Goal: Navigation & Orientation: Understand site structure

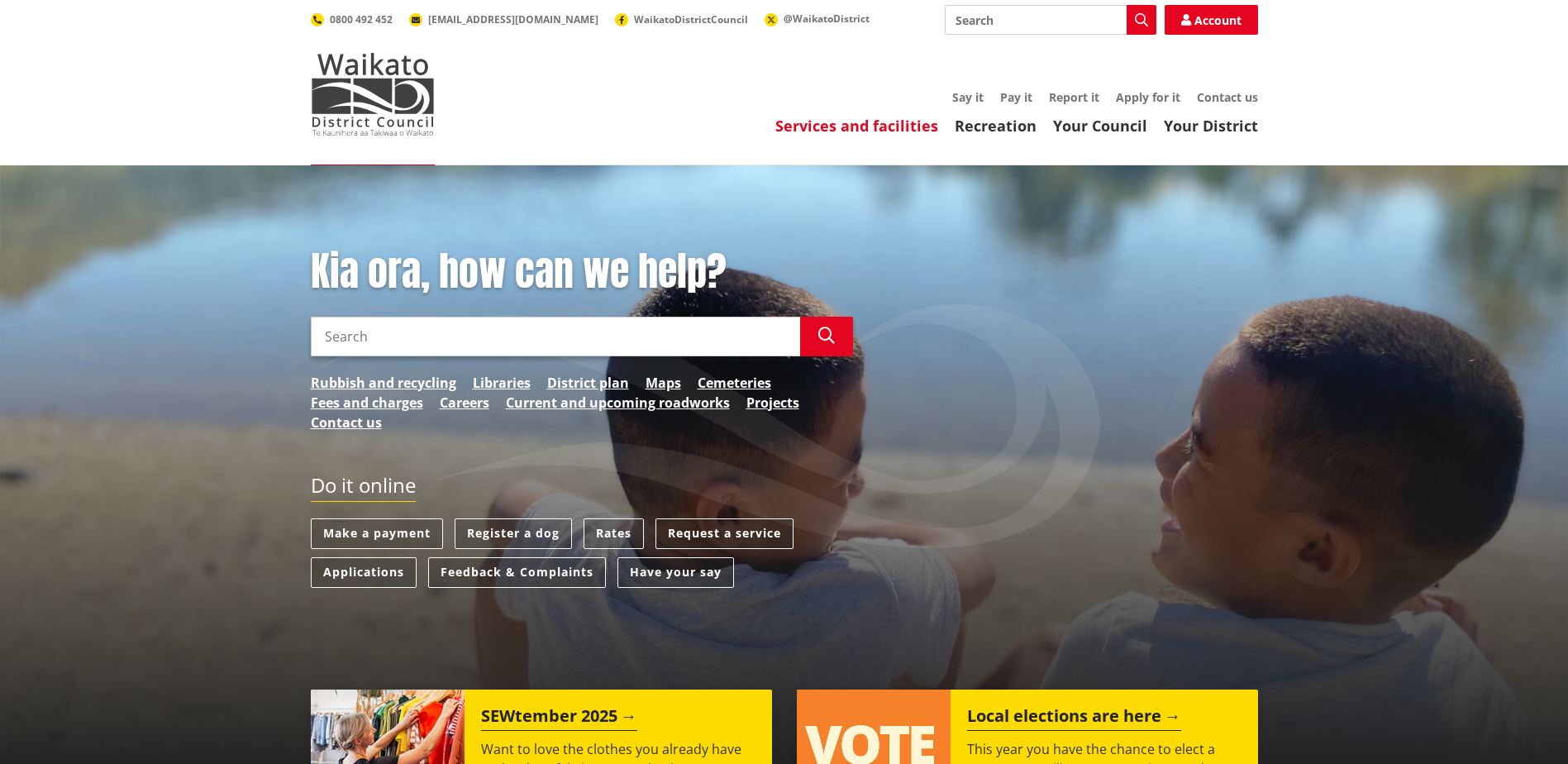
click at [830, 123] on link "Services and facilities" at bounding box center [857, 125] width 163 height 20
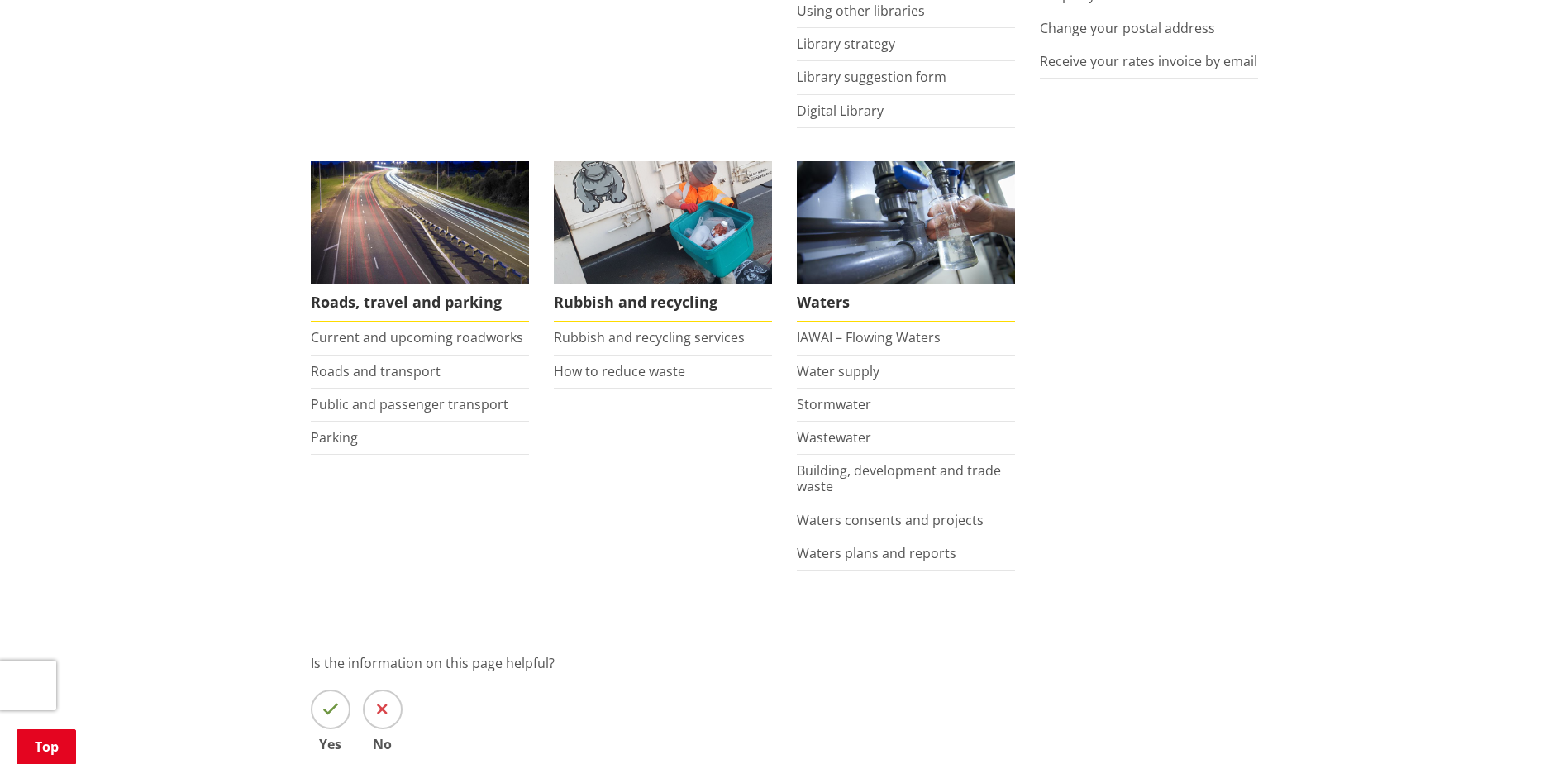
scroll to position [827, 0]
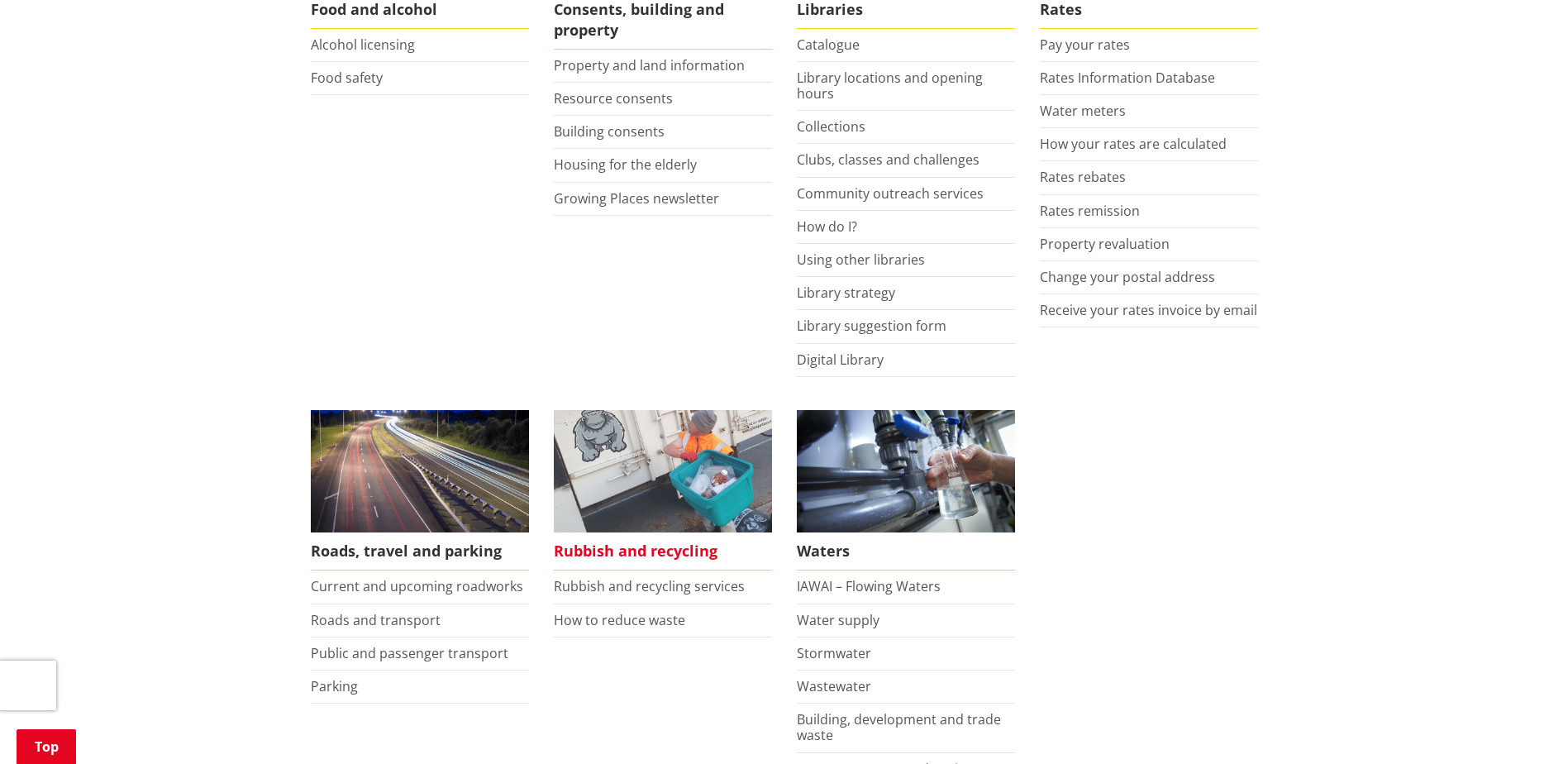
click at [660, 487] on img at bounding box center [663, 472] width 218 height 123
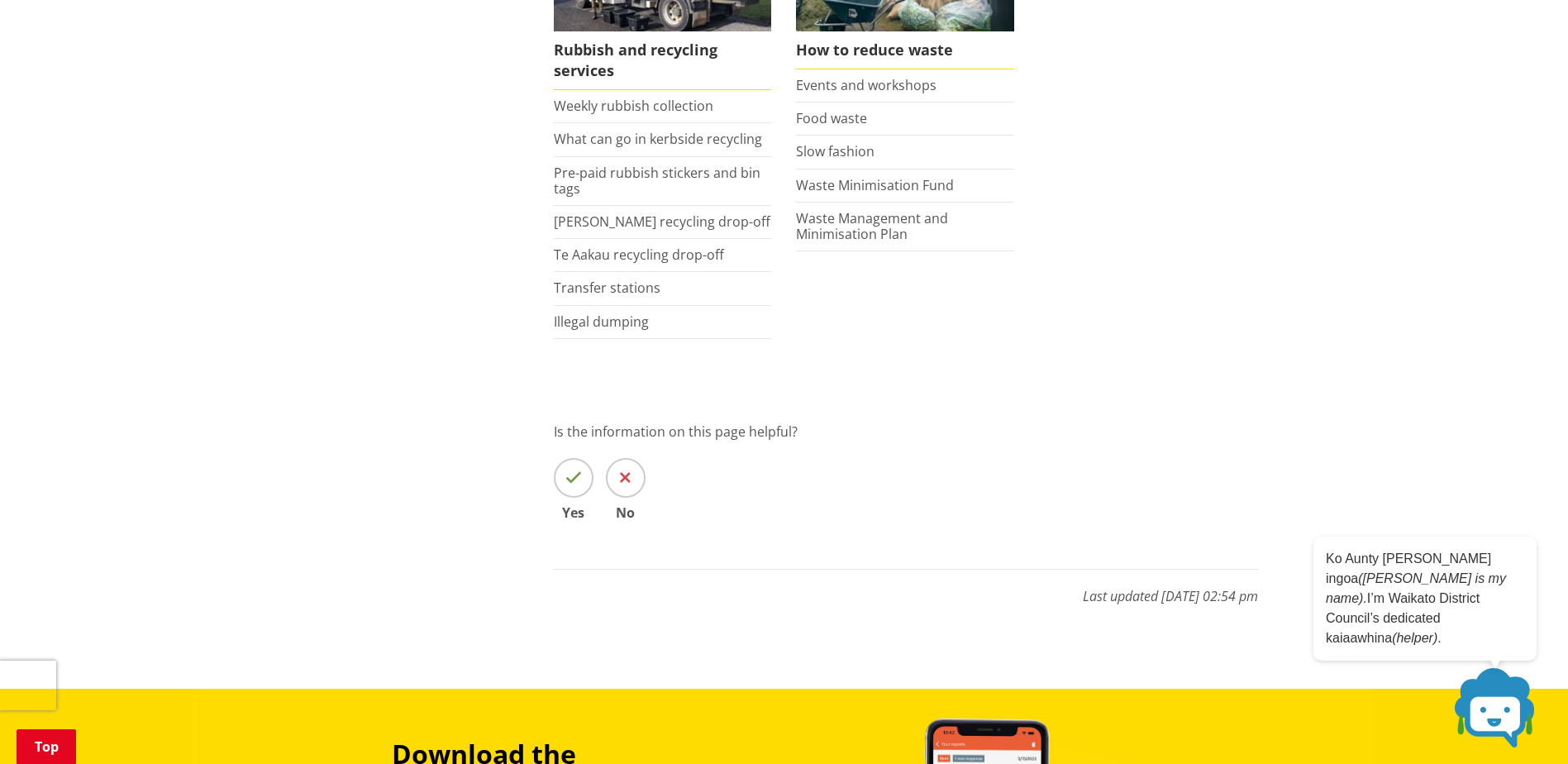
scroll to position [248, 0]
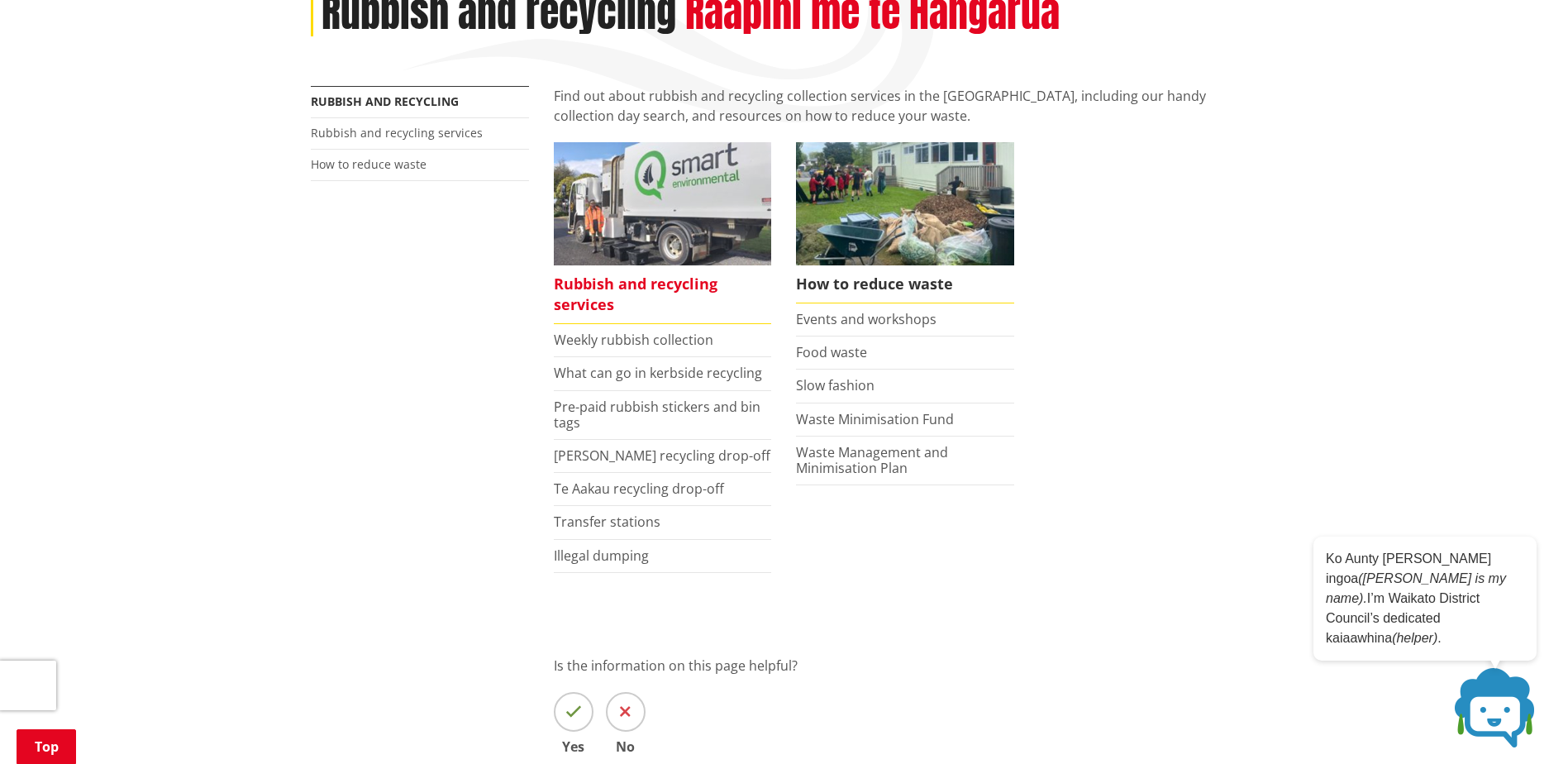
click at [713, 168] on img at bounding box center [663, 203] width 218 height 123
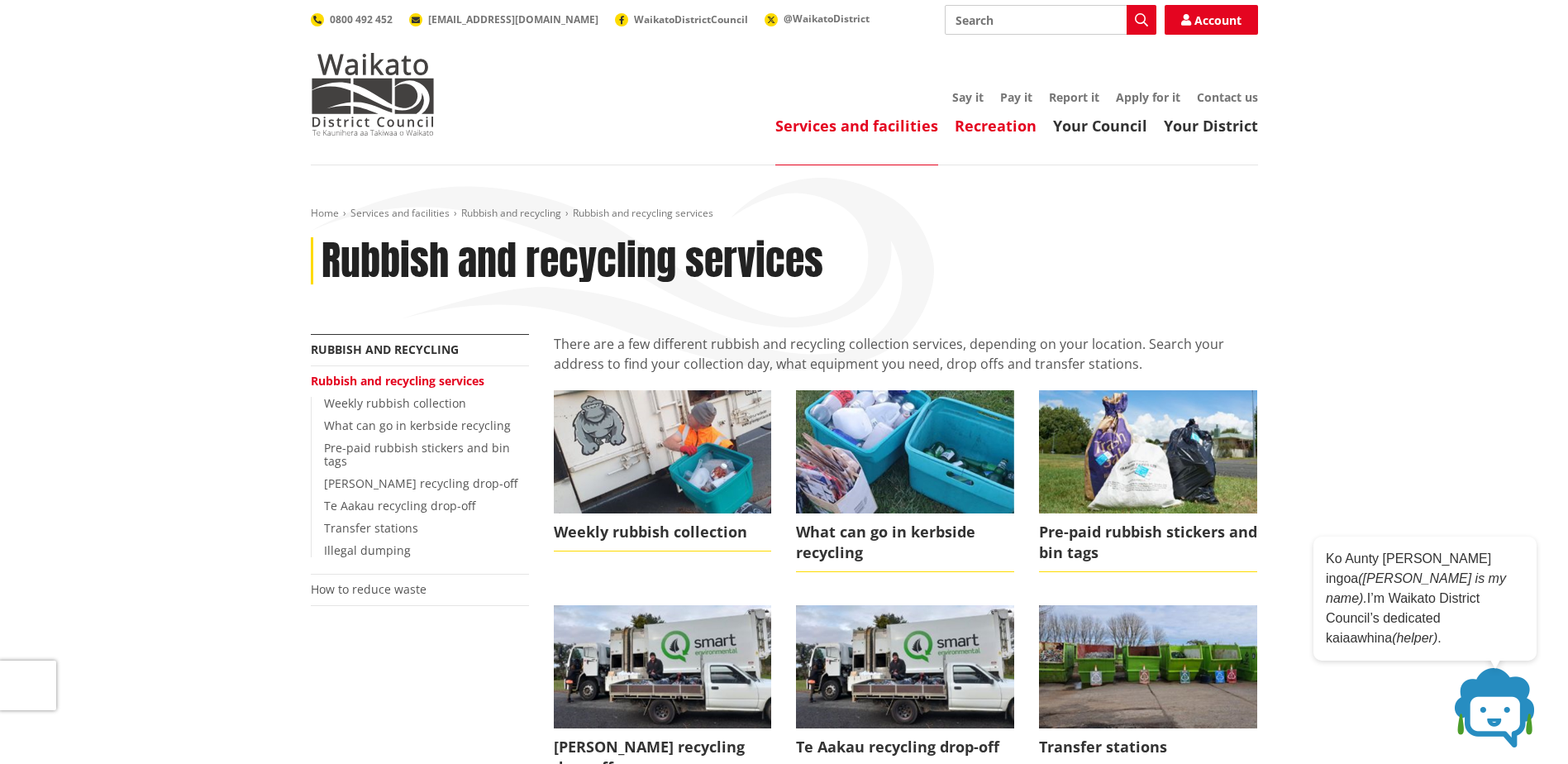
click at [987, 126] on link "Recreation" at bounding box center [995, 125] width 82 height 20
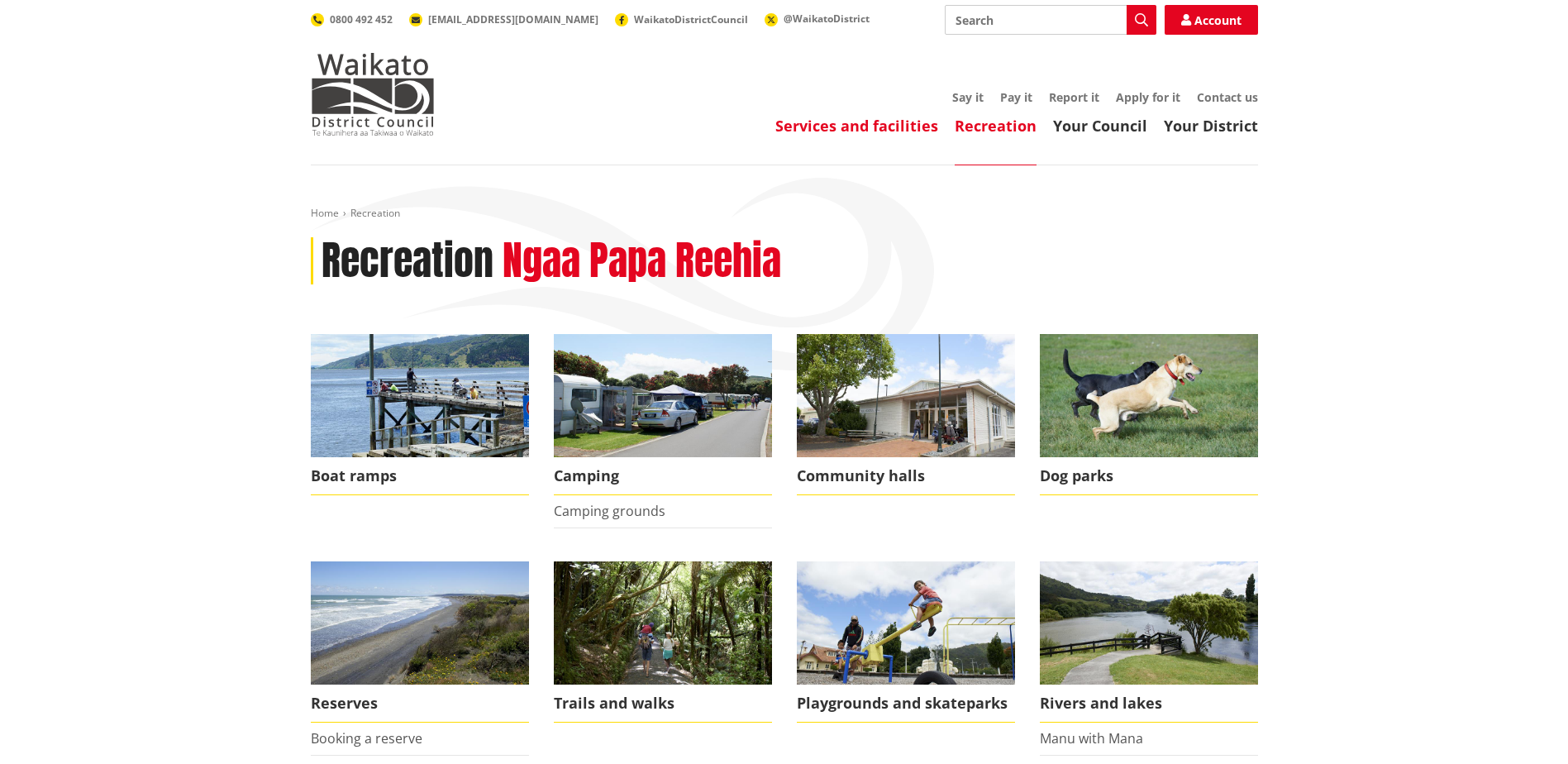
click at [836, 123] on link "Services and facilities" at bounding box center [857, 125] width 163 height 20
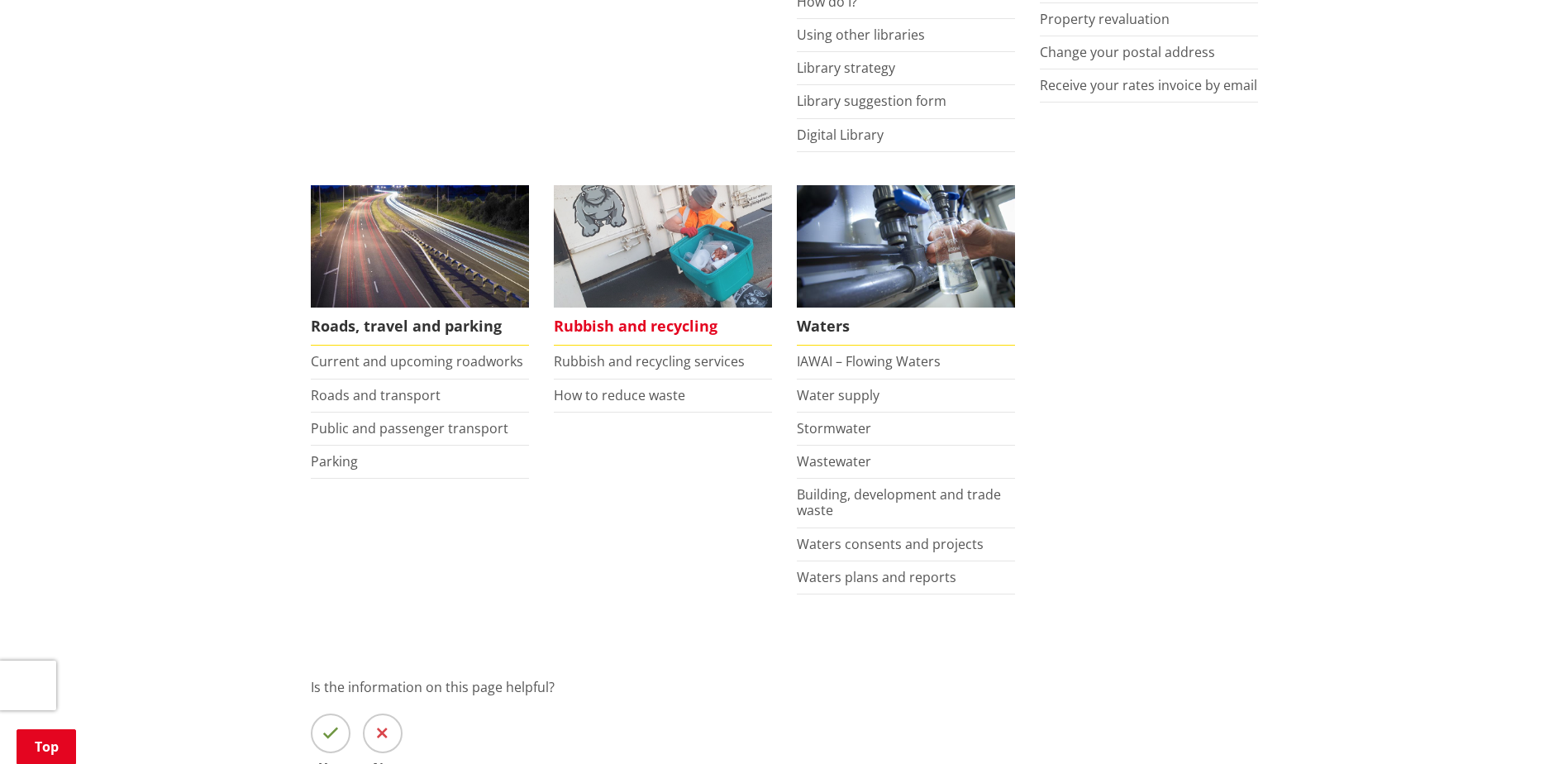
scroll to position [1075, 0]
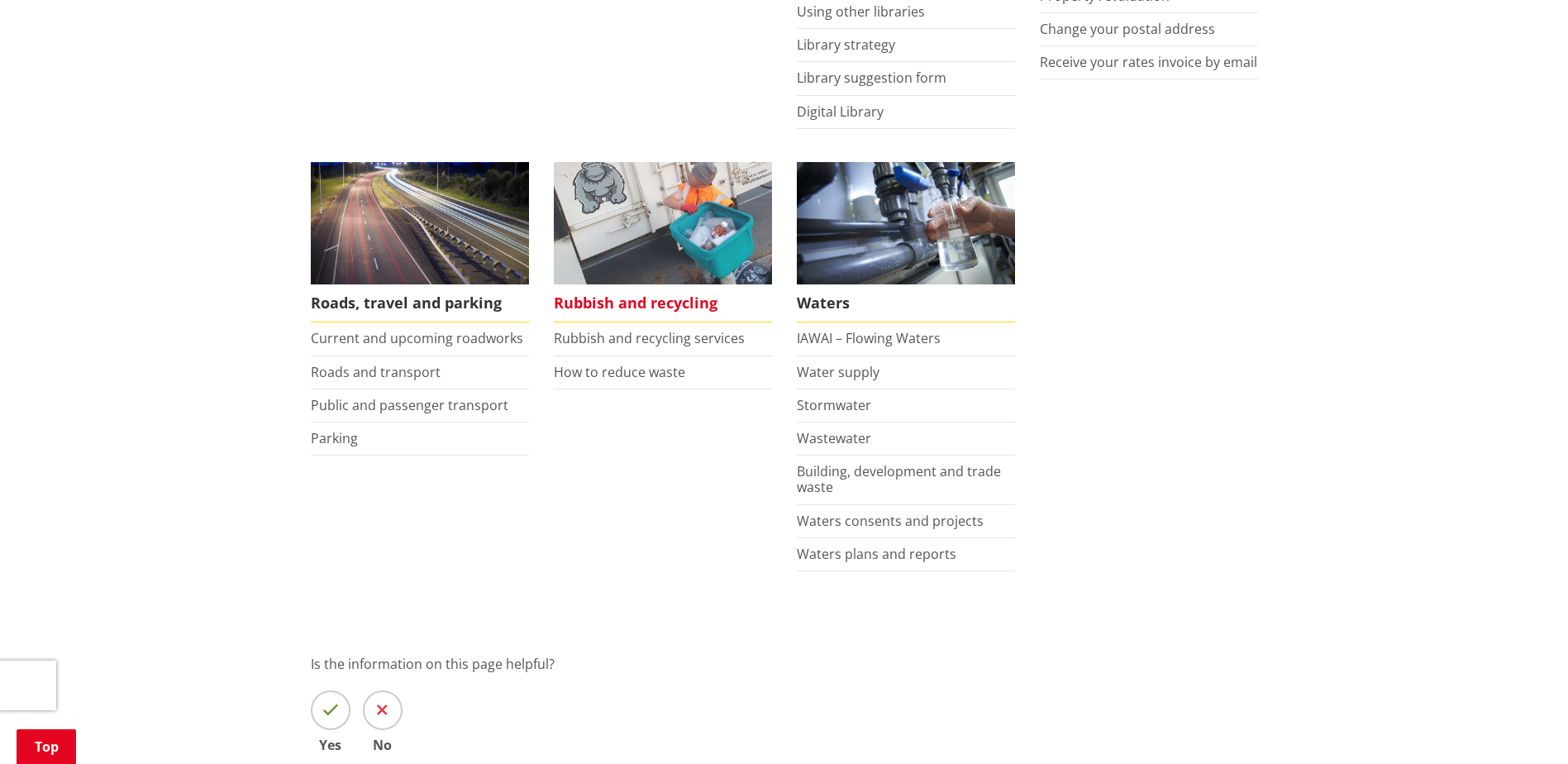
click at [668, 197] on img at bounding box center [663, 223] width 218 height 123
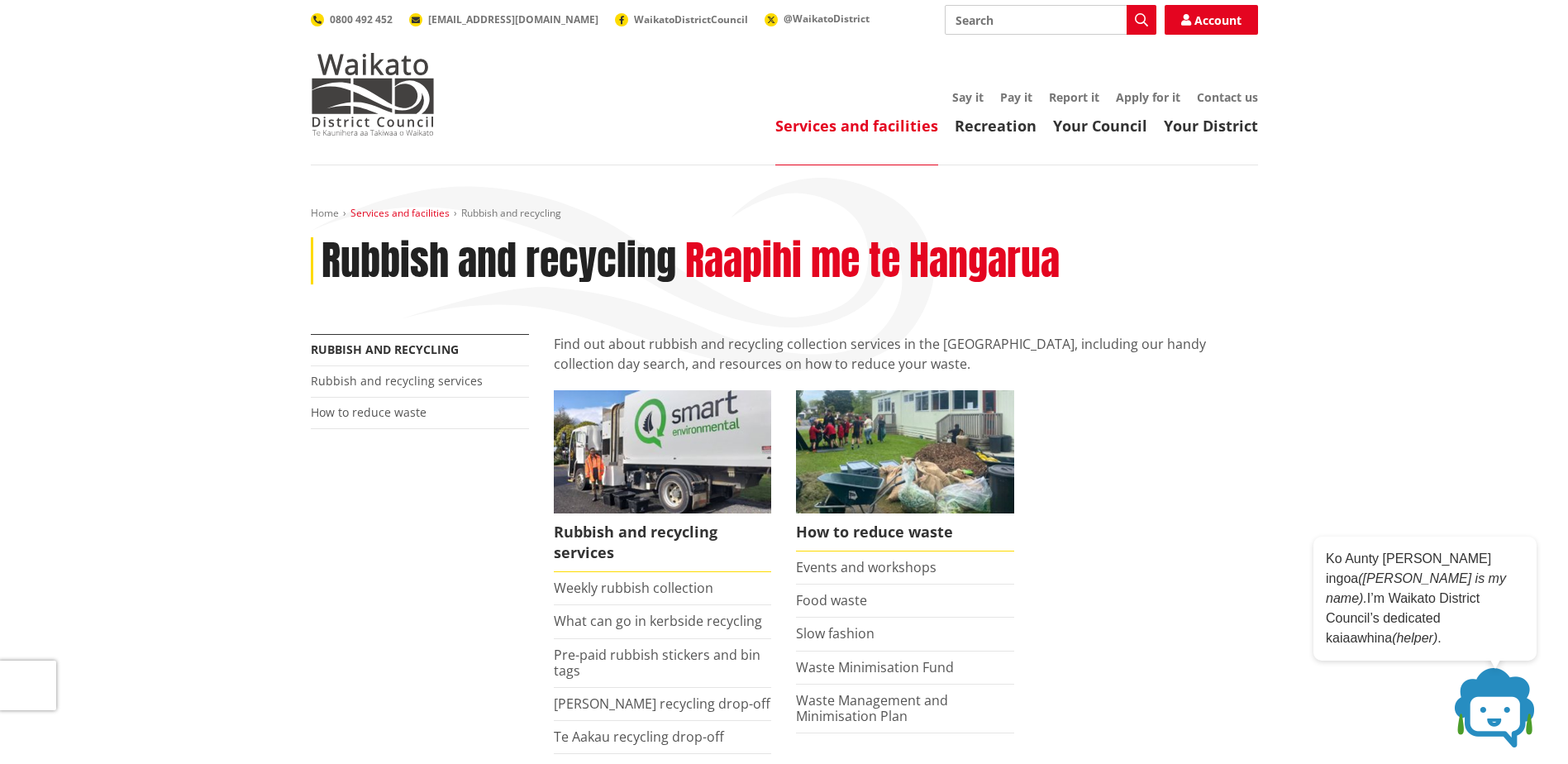
click at [399, 214] on link "Services and facilities" at bounding box center [400, 213] width 99 height 14
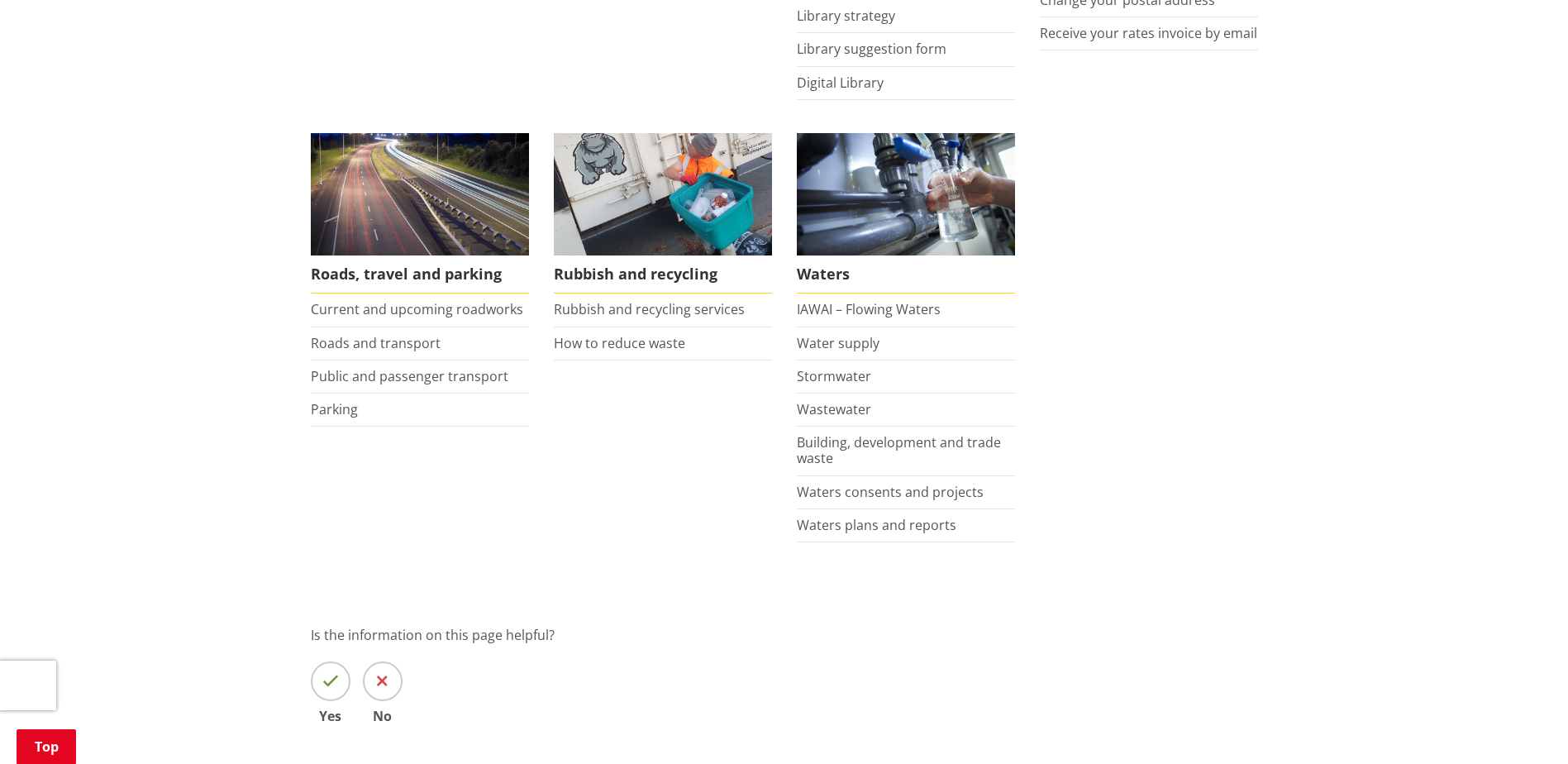
scroll to position [1240, 0]
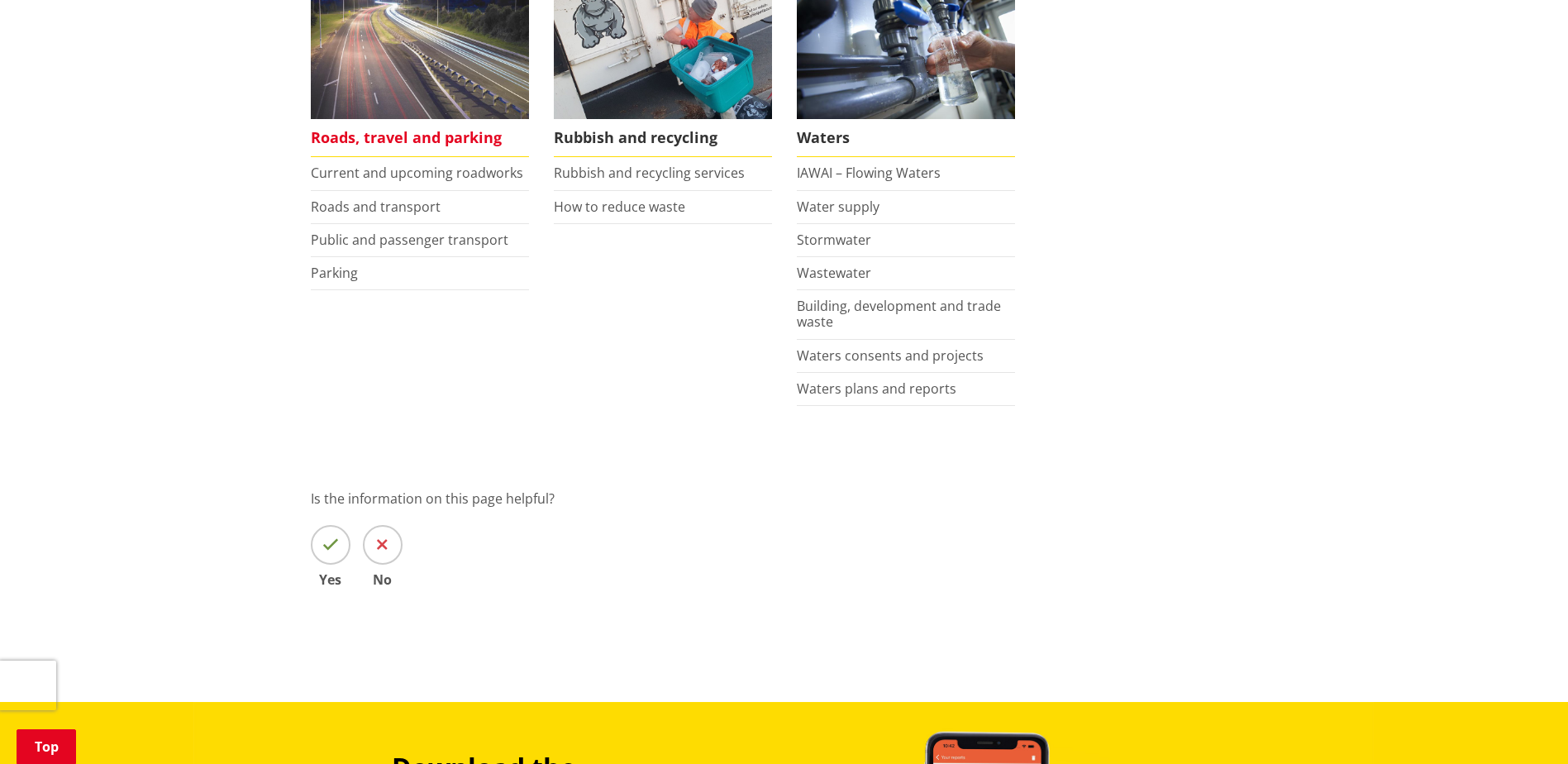
click at [374, 145] on span "Roads, travel and parking" at bounding box center [420, 138] width 218 height 38
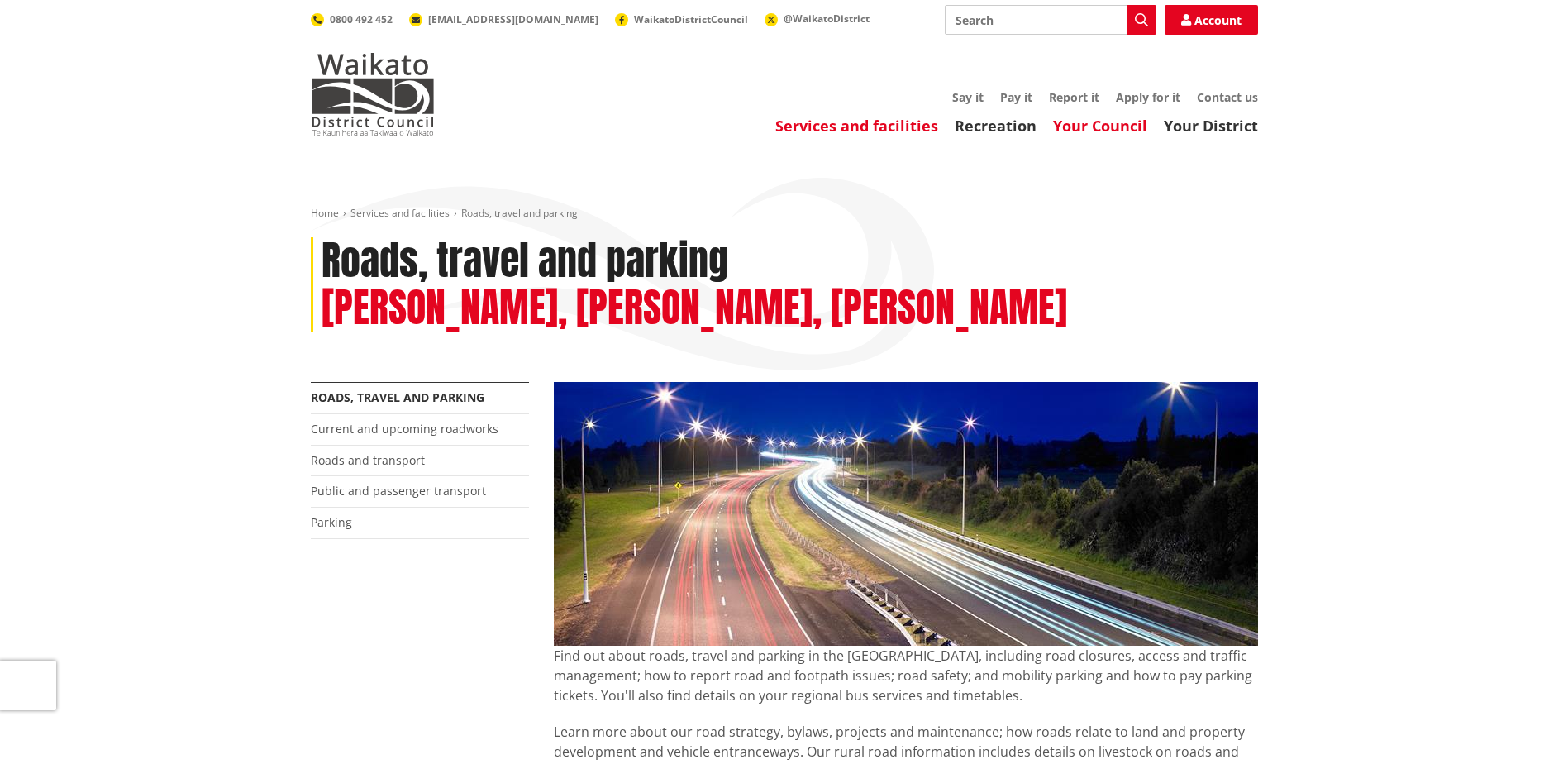
click at [1120, 128] on link "Your Council" at bounding box center [1100, 125] width 95 height 20
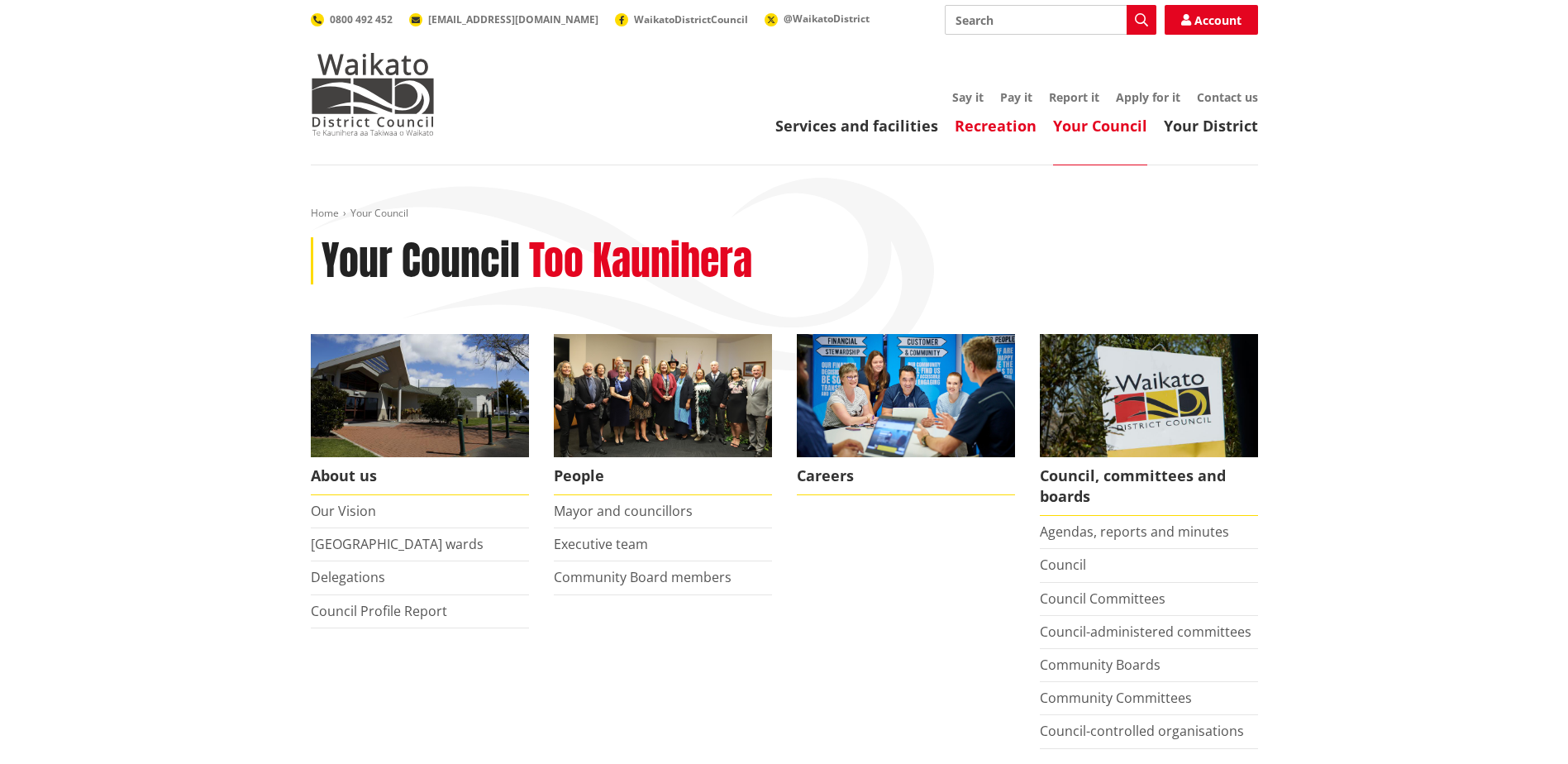
click at [1012, 123] on link "Recreation" at bounding box center [995, 125] width 82 height 20
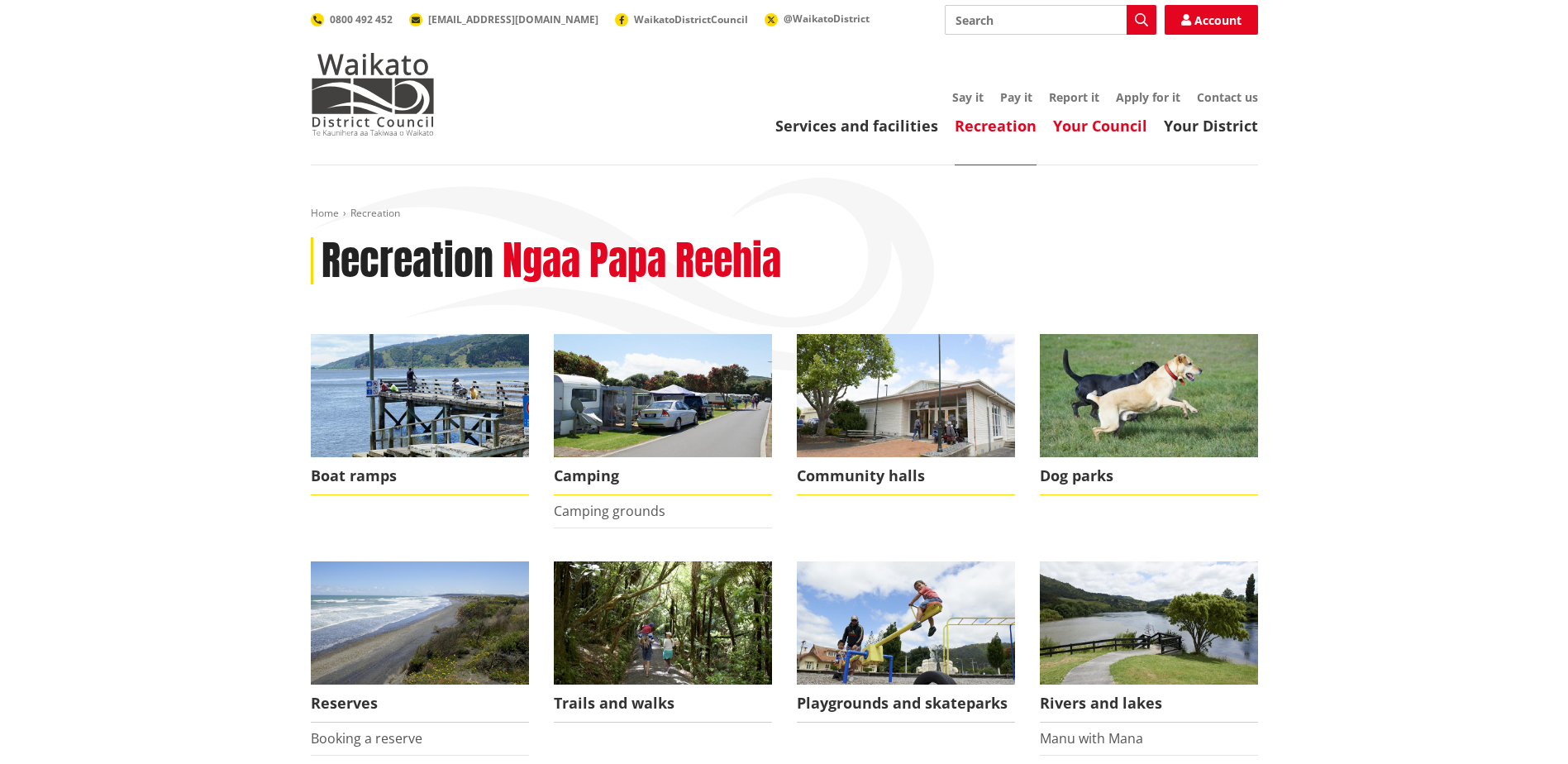
click at [1102, 128] on link "Your Council" at bounding box center [1100, 125] width 95 height 20
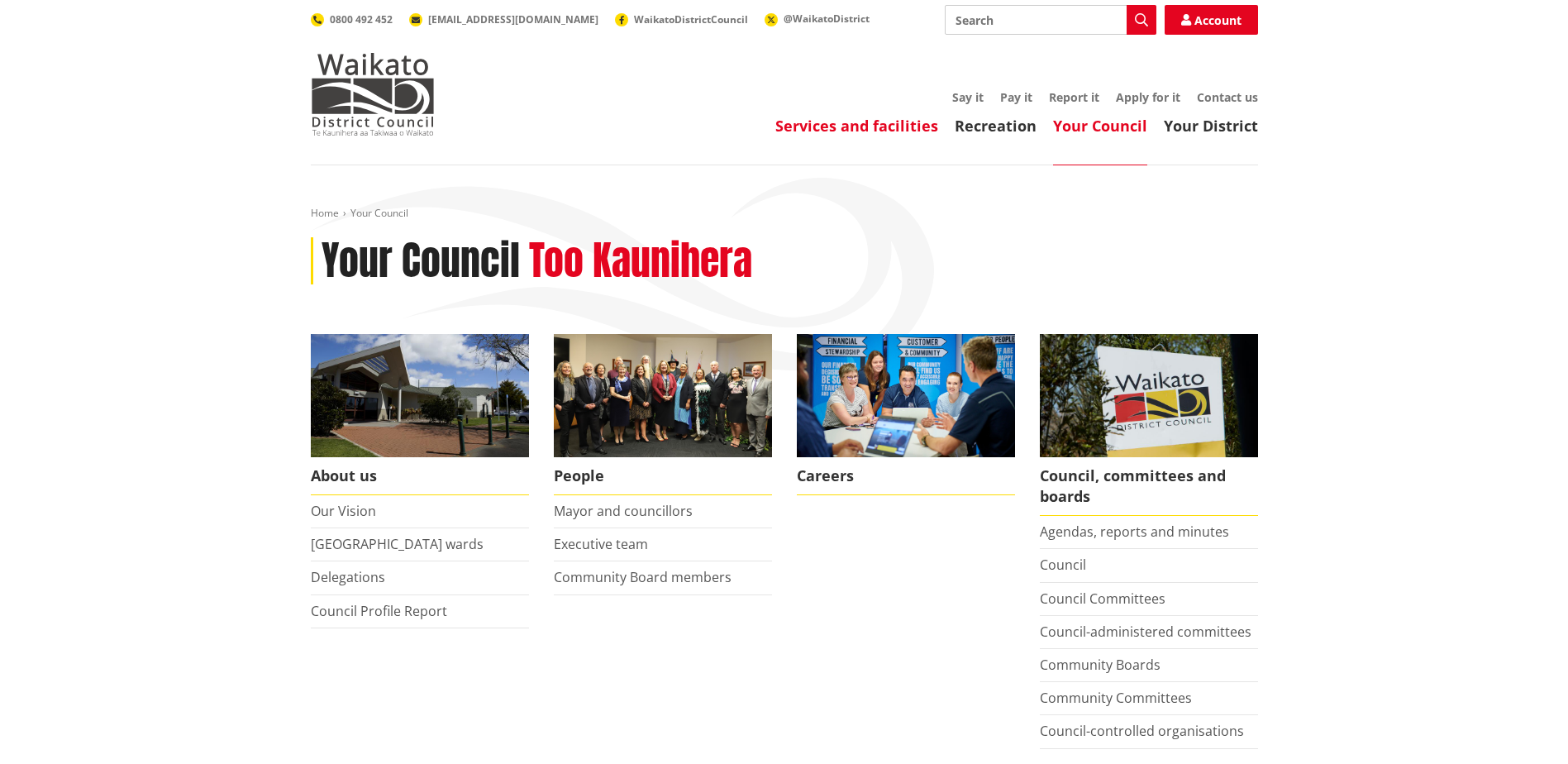
click at [824, 135] on link "Services and facilities" at bounding box center [857, 125] width 163 height 20
